Goal: Information Seeking & Learning: Learn about a topic

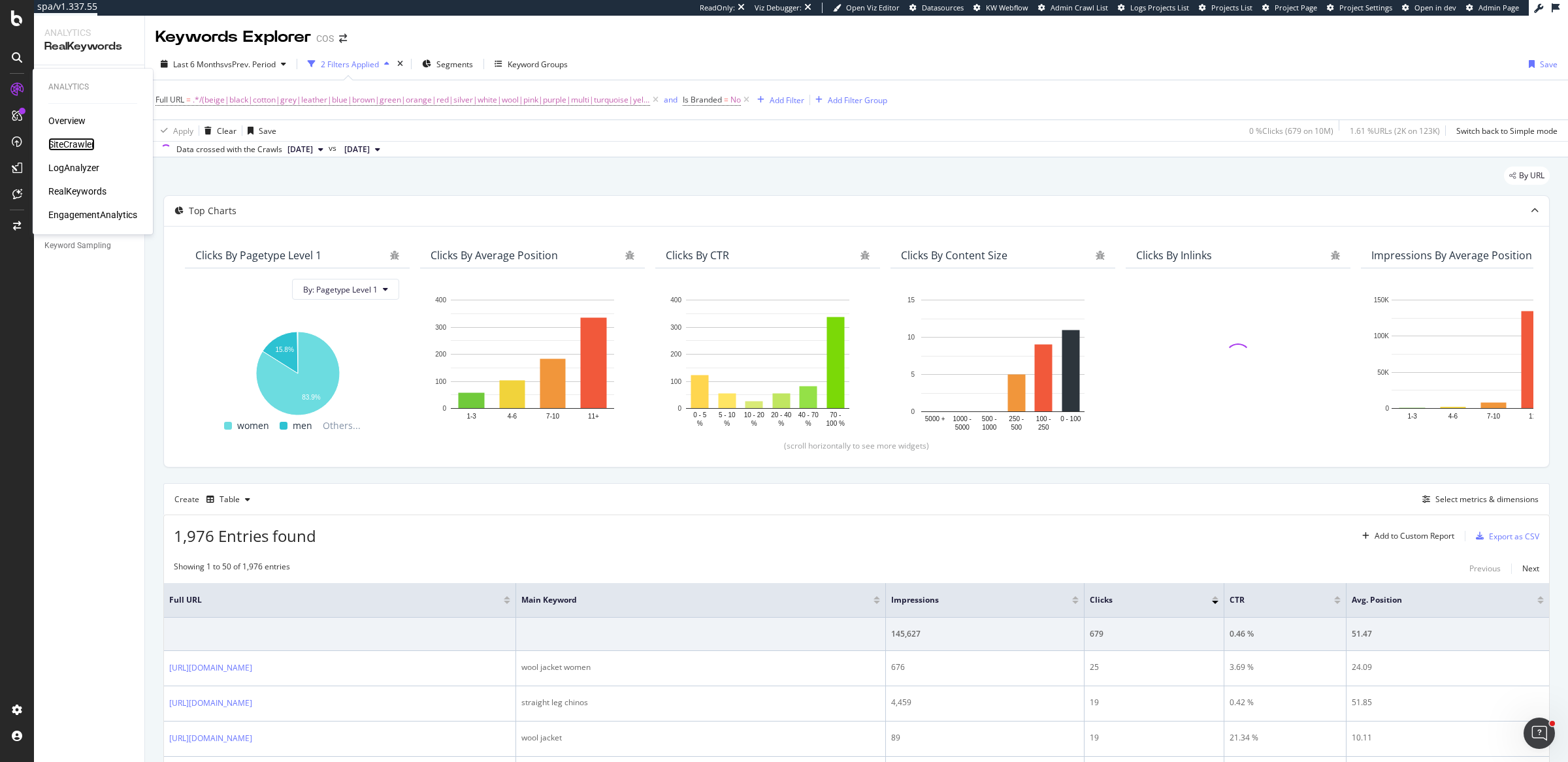
click at [73, 141] on div "SiteCrawler" at bounding box center [71, 144] width 46 height 13
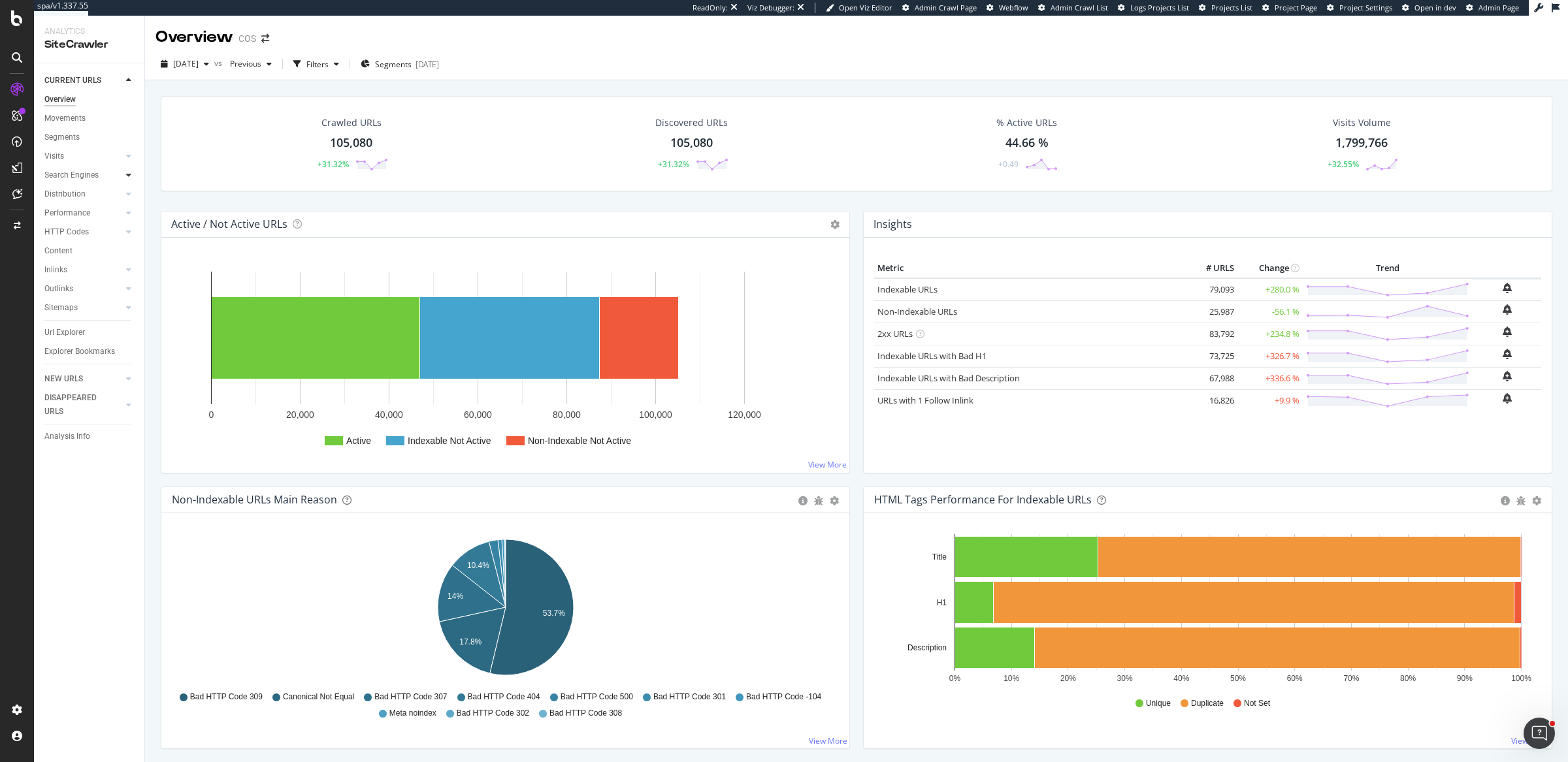
click at [130, 176] on icon at bounding box center [128, 175] width 5 height 8
click at [80, 273] on div "Orphans Explorer" at bounding box center [81, 270] width 61 height 13
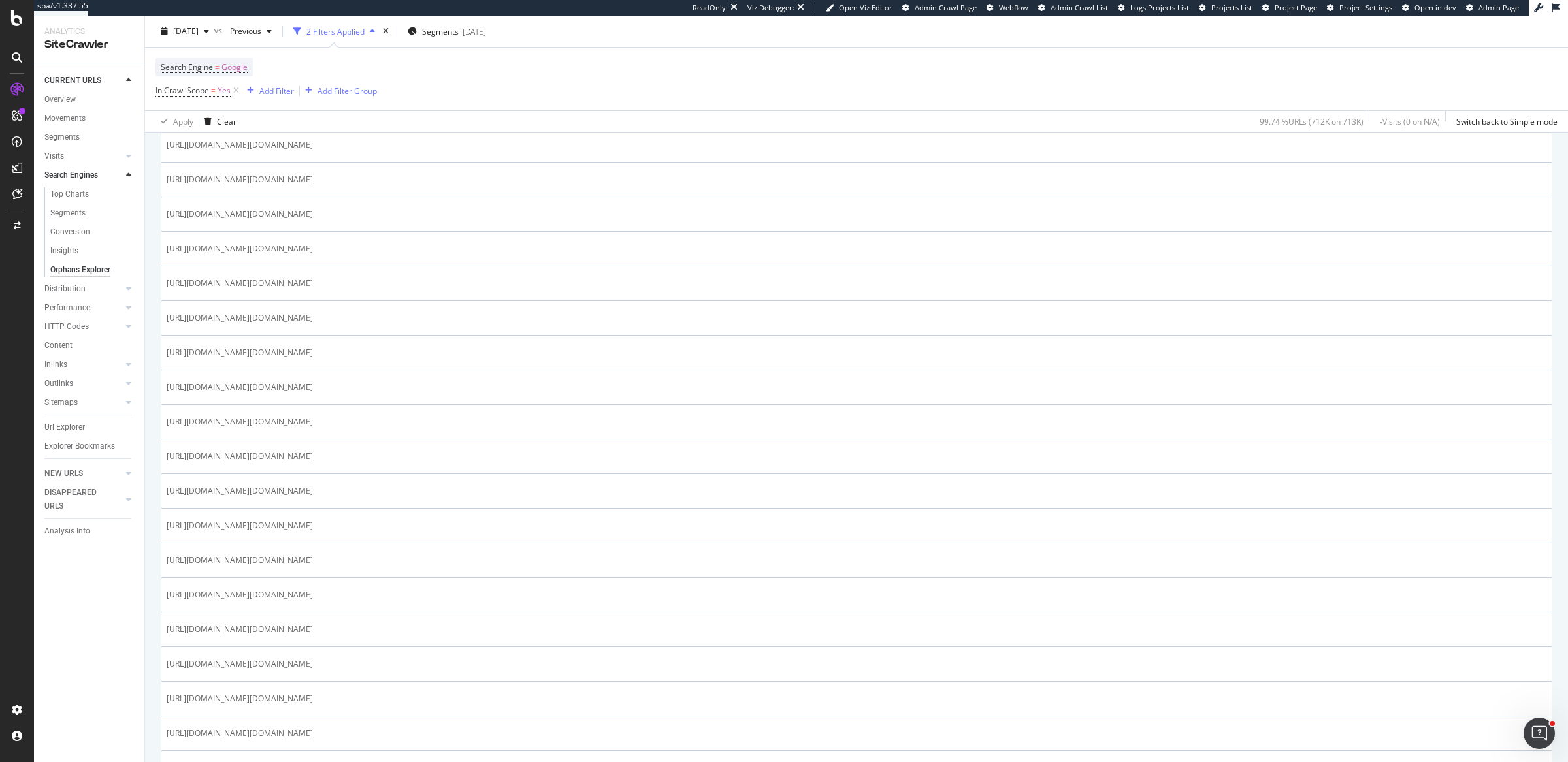
scroll to position [951, 0]
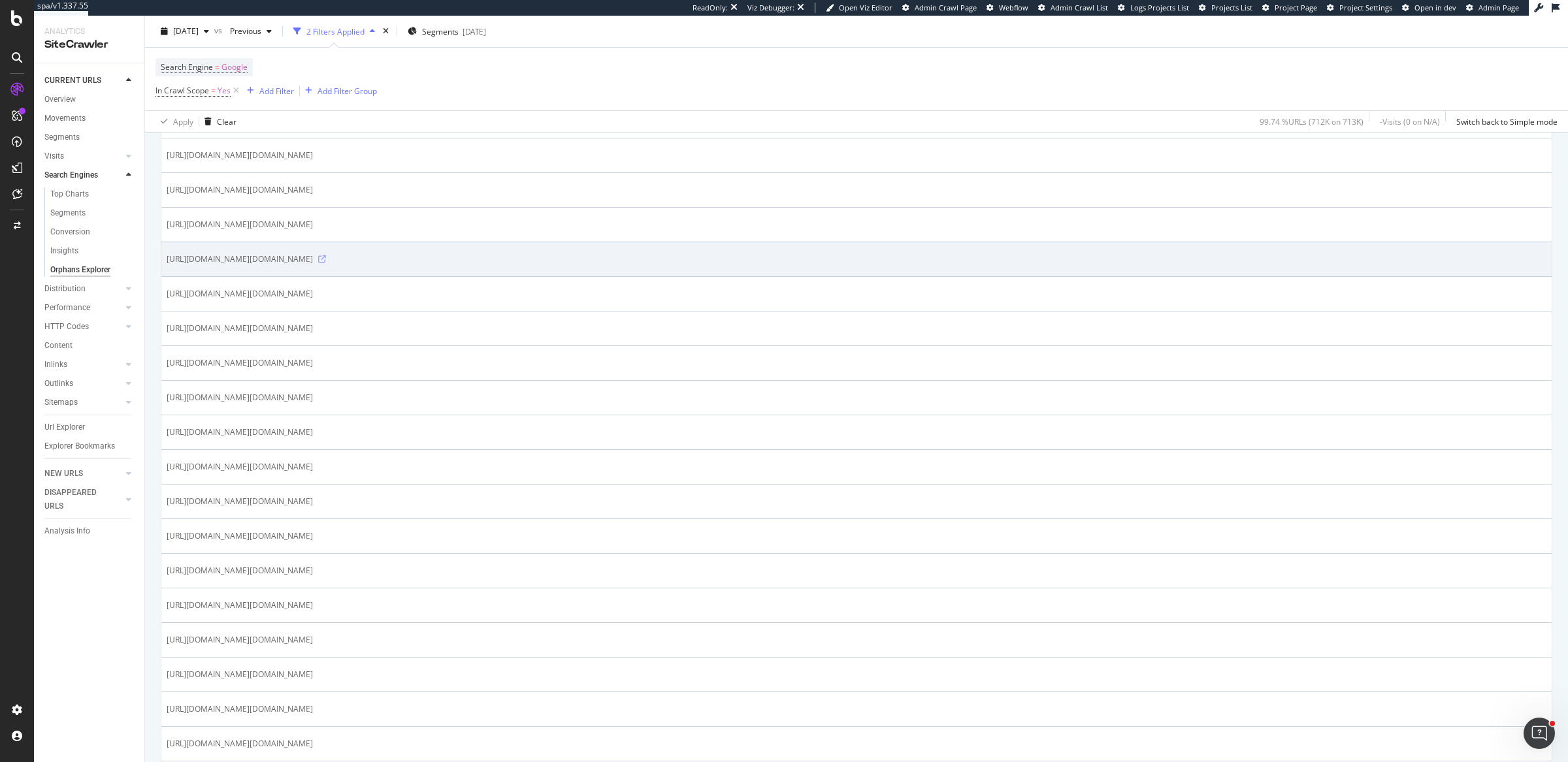
click at [326, 263] on icon at bounding box center [322, 259] width 8 height 8
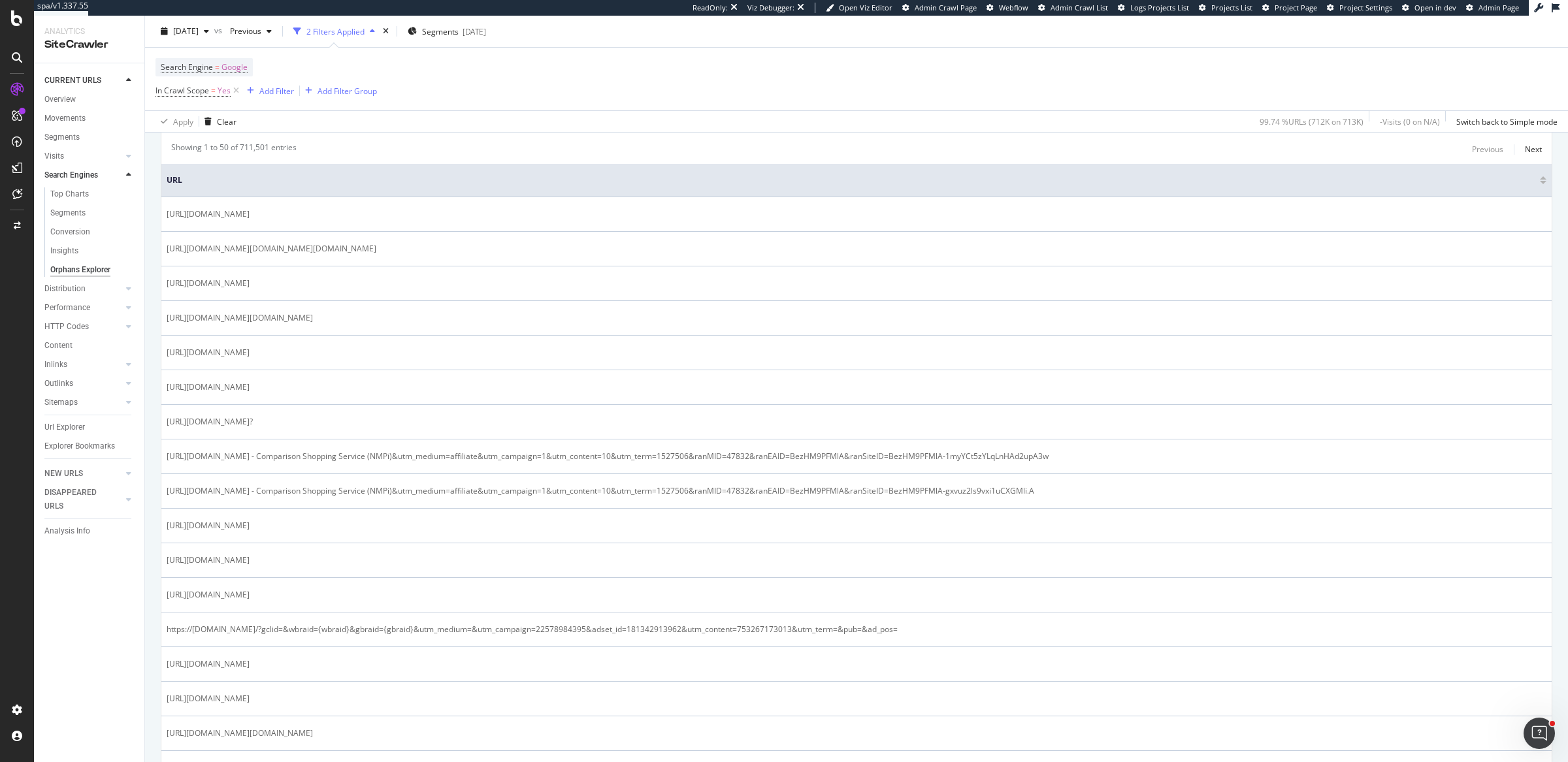
scroll to position [18, 0]
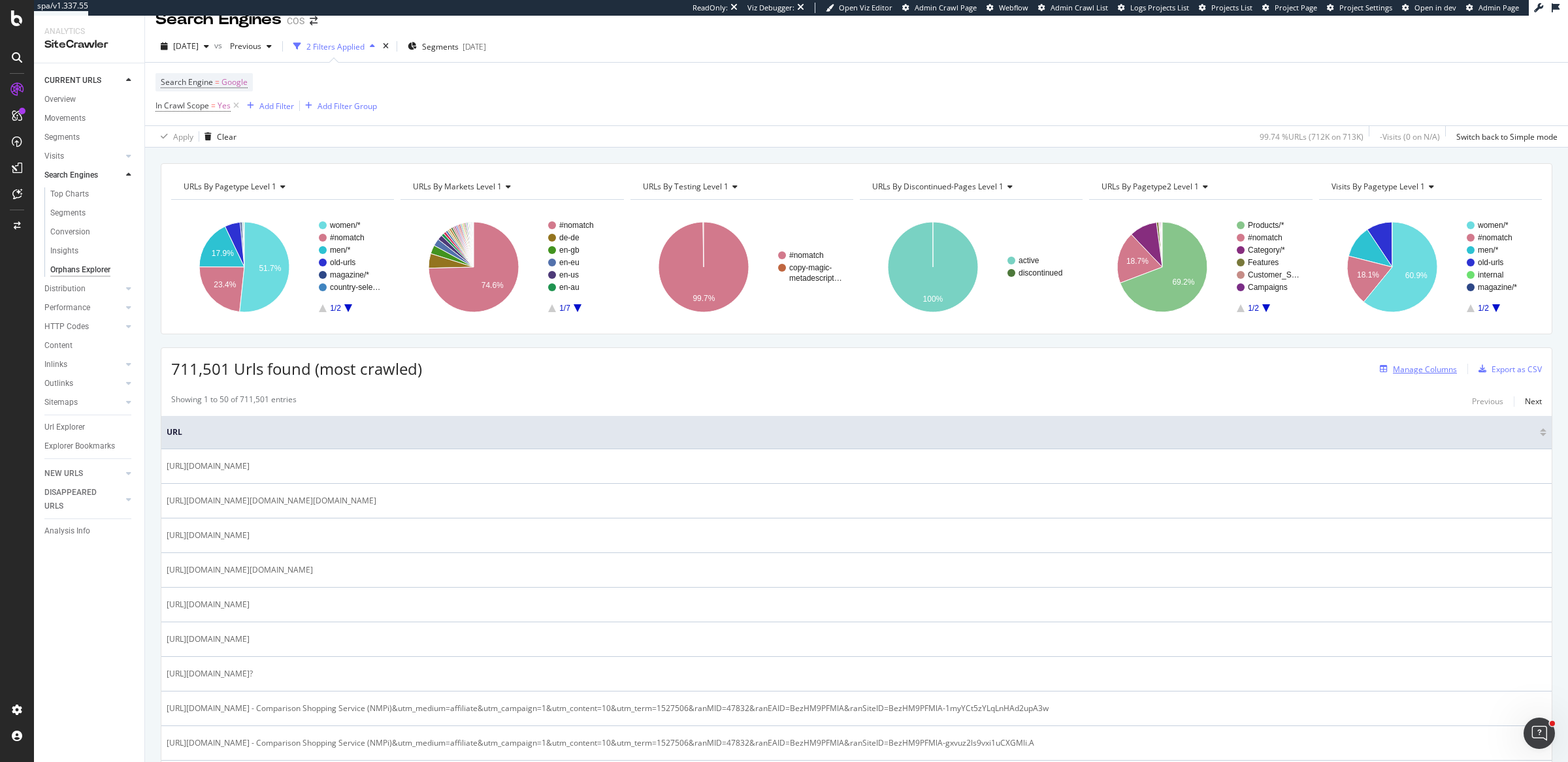
click at [1406, 372] on div "Manage Columns" at bounding box center [1424, 369] width 64 height 11
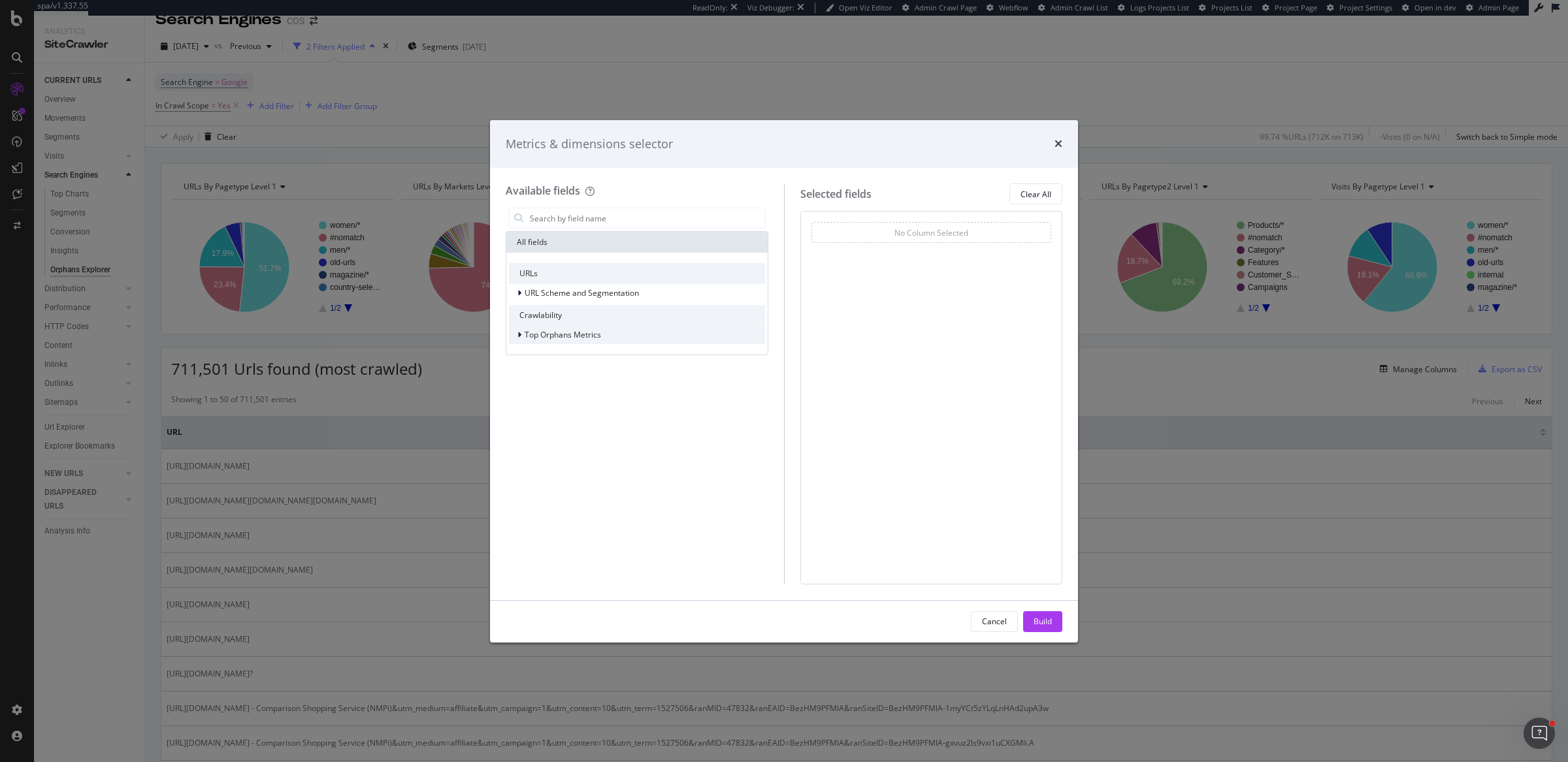
click at [671, 331] on div "Top Orphans Metrics" at bounding box center [637, 335] width 256 height 19
click at [627, 358] on span "Search Engines Orphans: Crawls" at bounding box center [591, 353] width 118 height 11
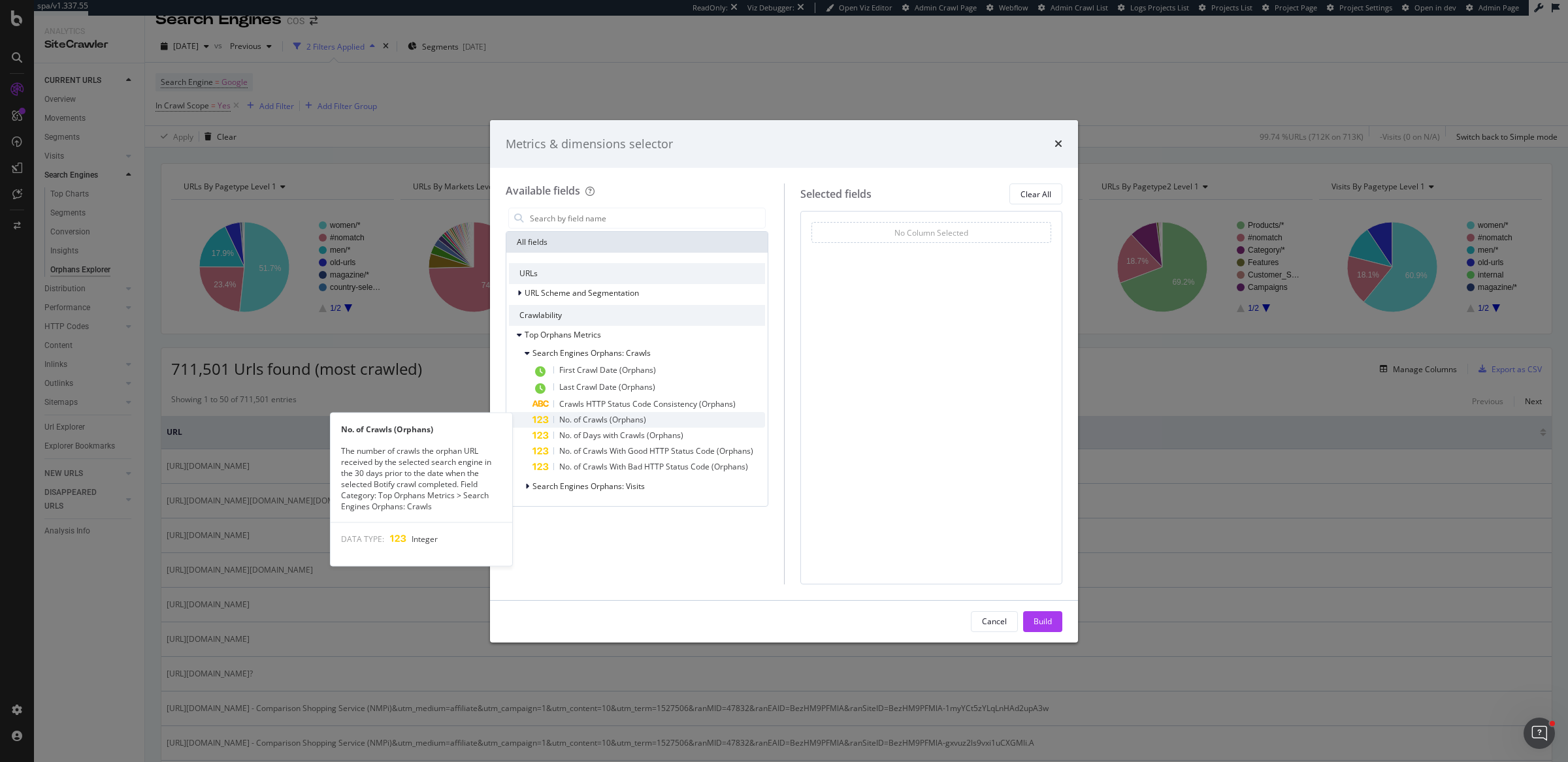
click at [612, 419] on span "No. of Crawls (Orphans)" at bounding box center [602, 419] width 87 height 11
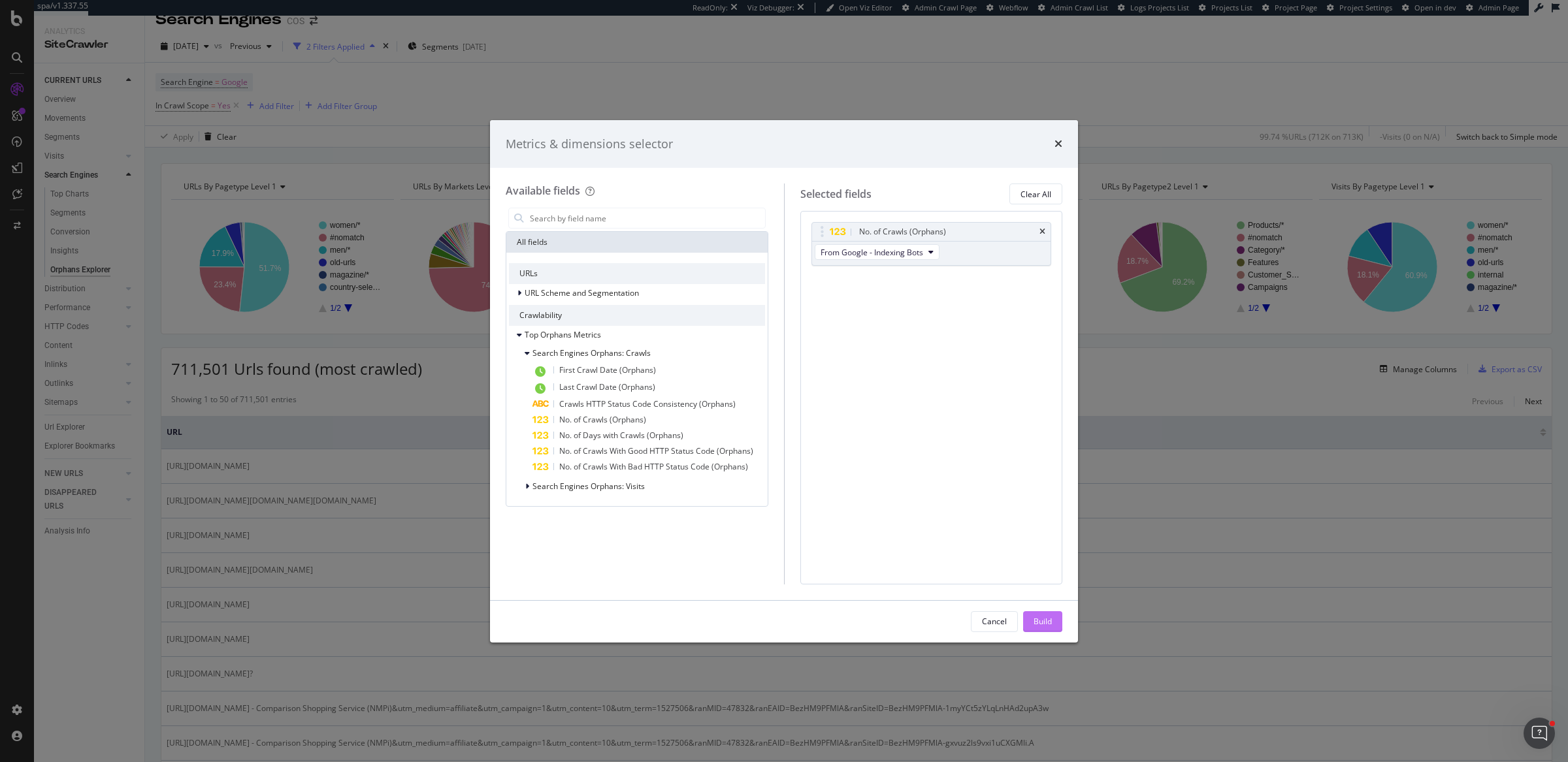
click at [1045, 620] on div "Build" at bounding box center [1042, 621] width 19 height 11
